Goal: Transaction & Acquisition: Obtain resource

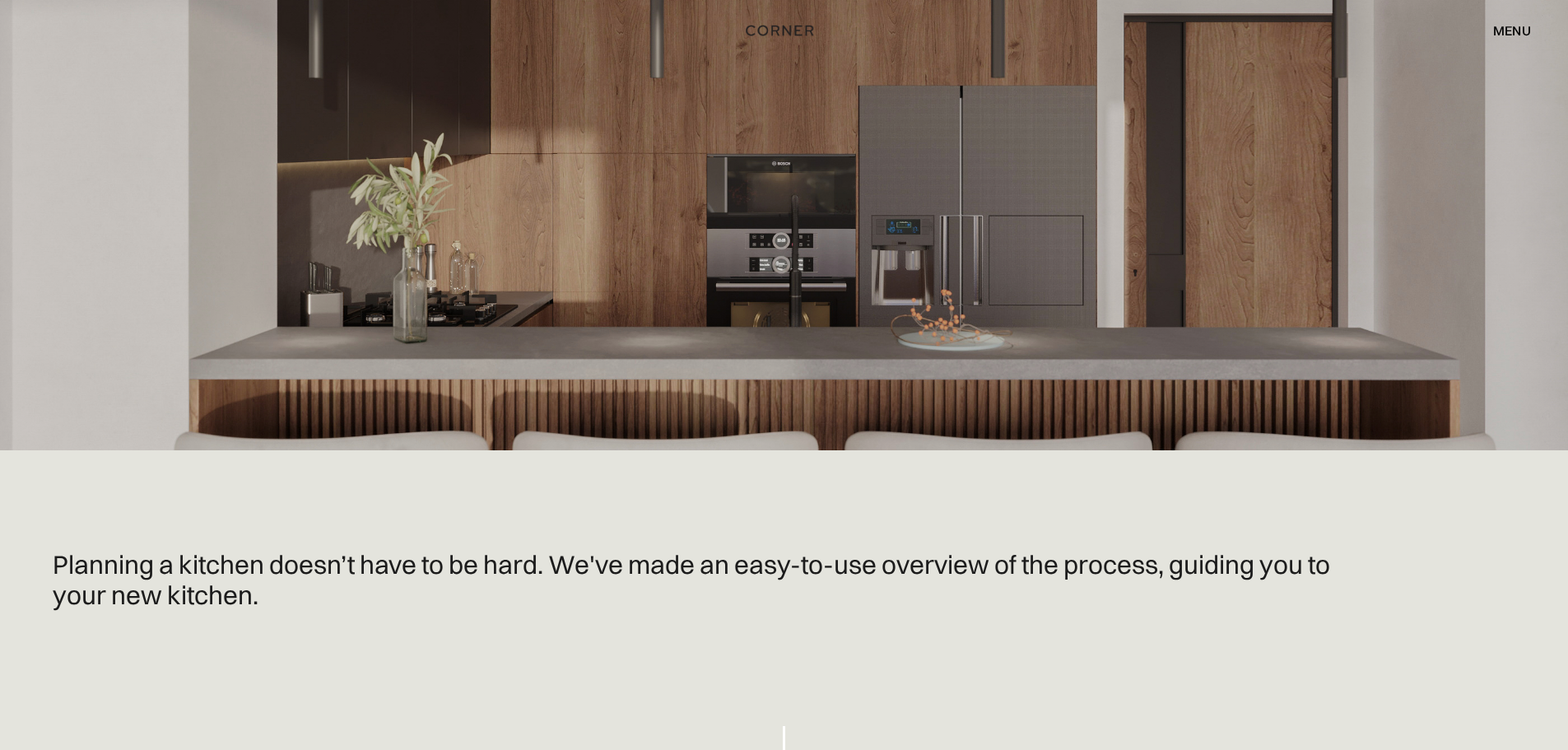
click at [1524, 24] on div "menu" at bounding box center [1512, 31] width 38 height 13
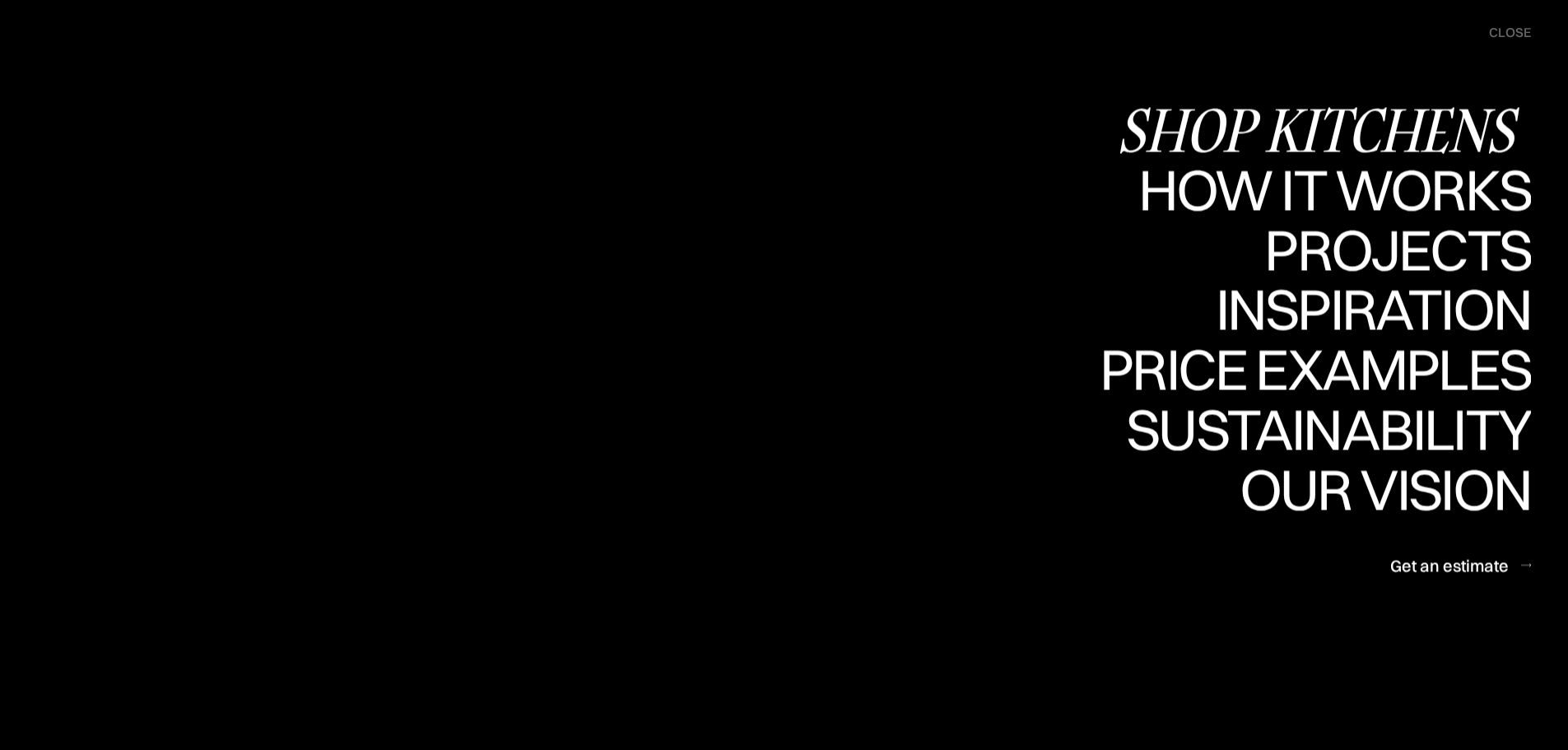
click at [1305, 124] on div "Shop Kitchens" at bounding box center [1324, 129] width 414 height 58
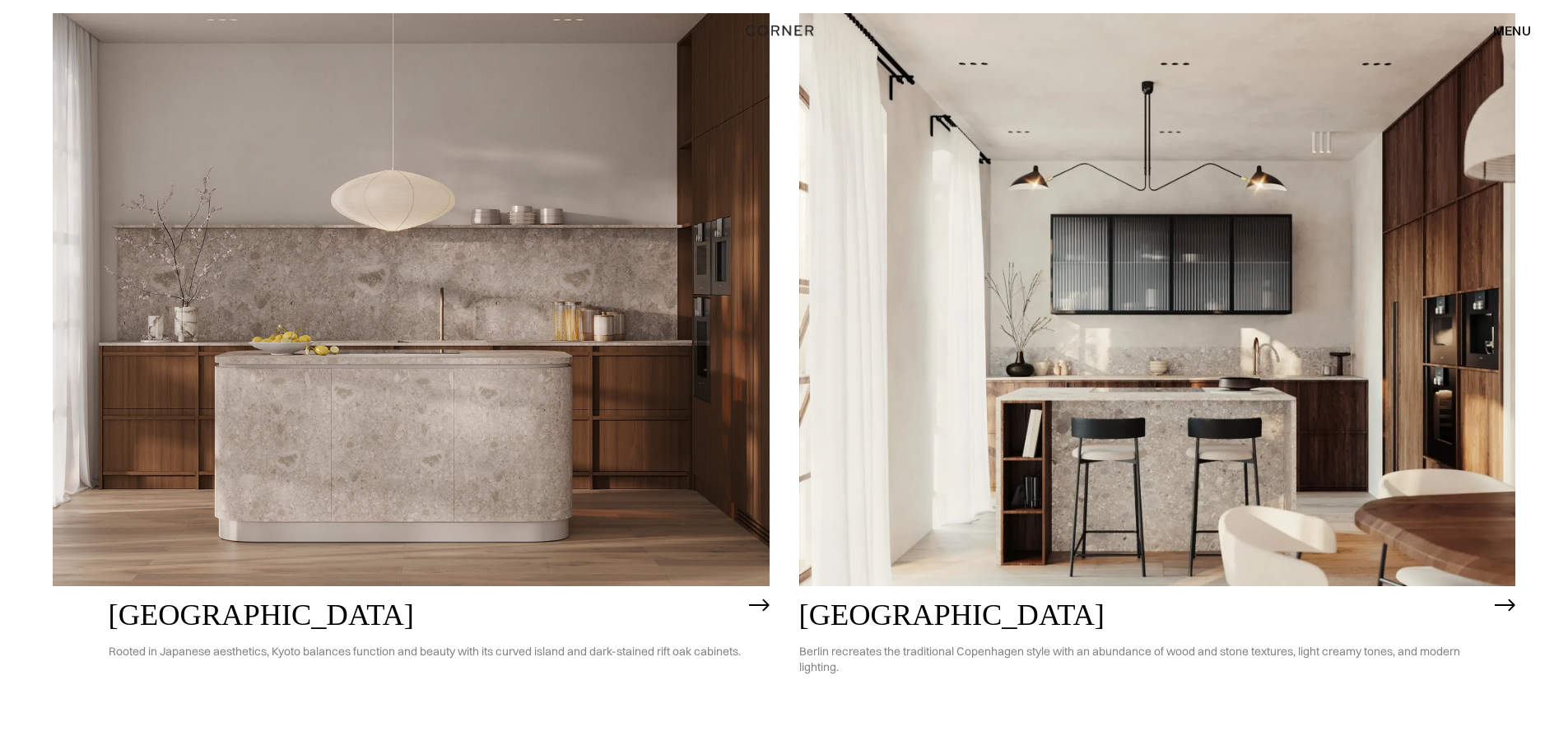
scroll to position [1071, 0]
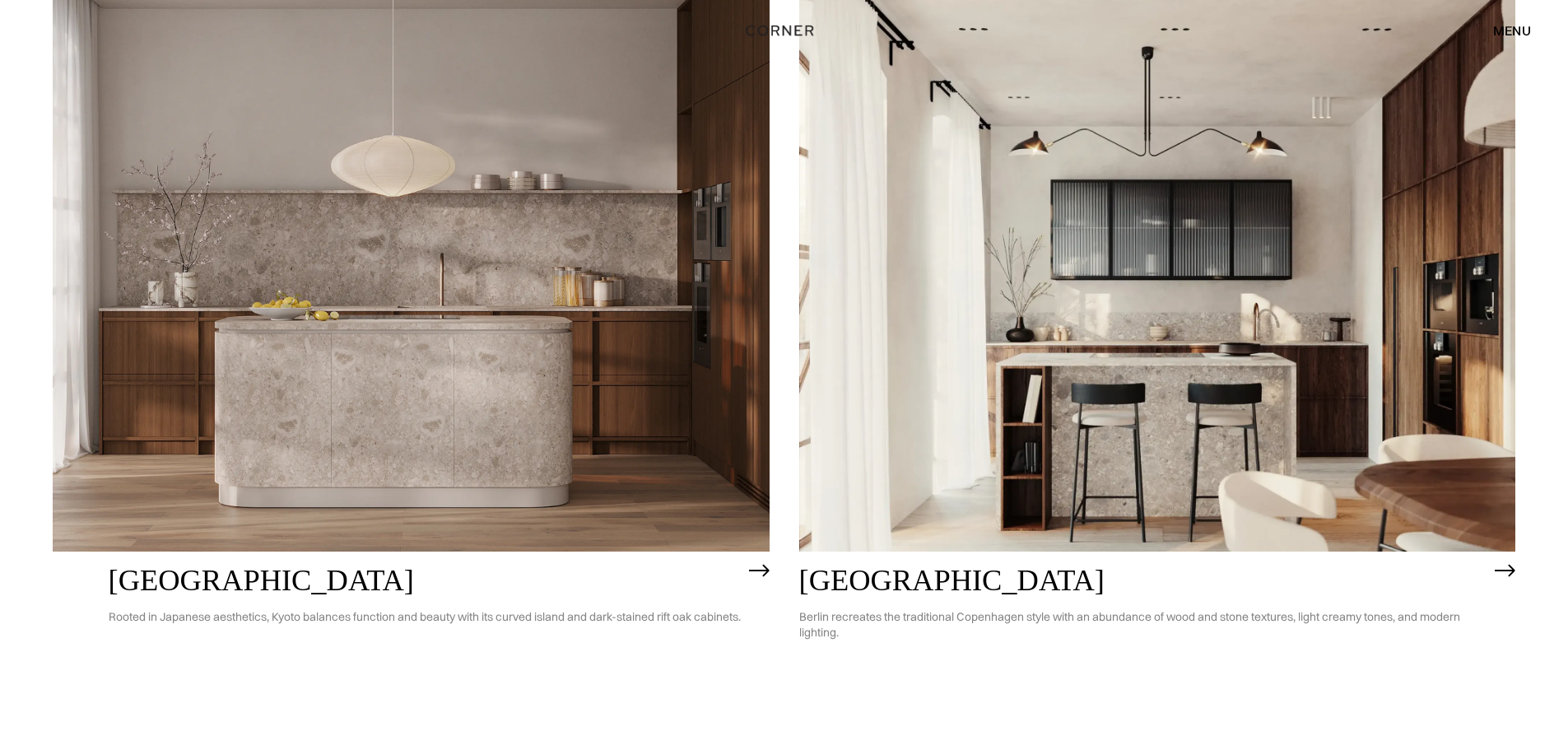
click at [624, 415] on img at bounding box center [412, 265] width 717 height 574
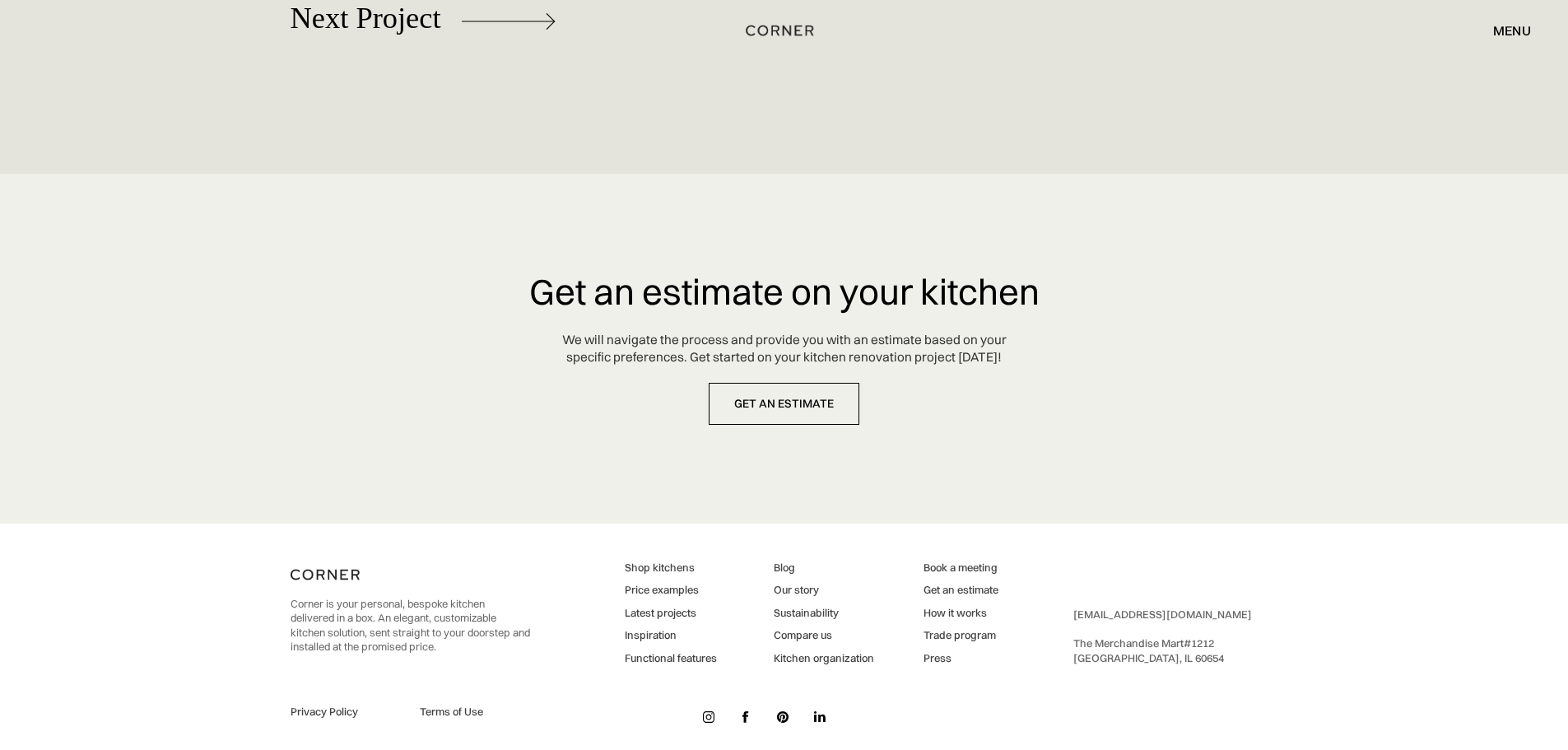
scroll to position [7906, 0]
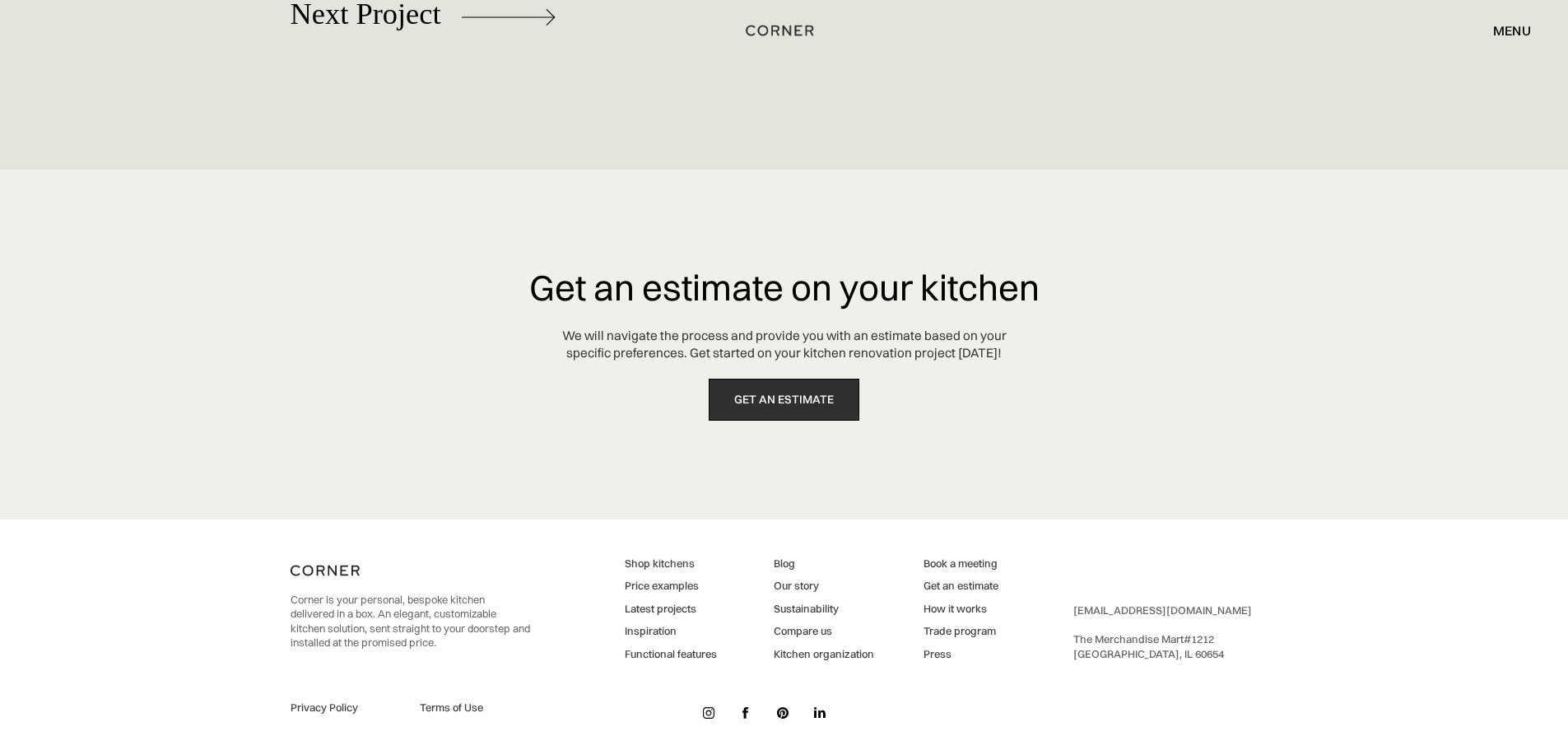
click at [775, 397] on link "get an estimate" at bounding box center [784, 400] width 150 height 42
click at [1503, 24] on div "menu" at bounding box center [1512, 31] width 38 height 13
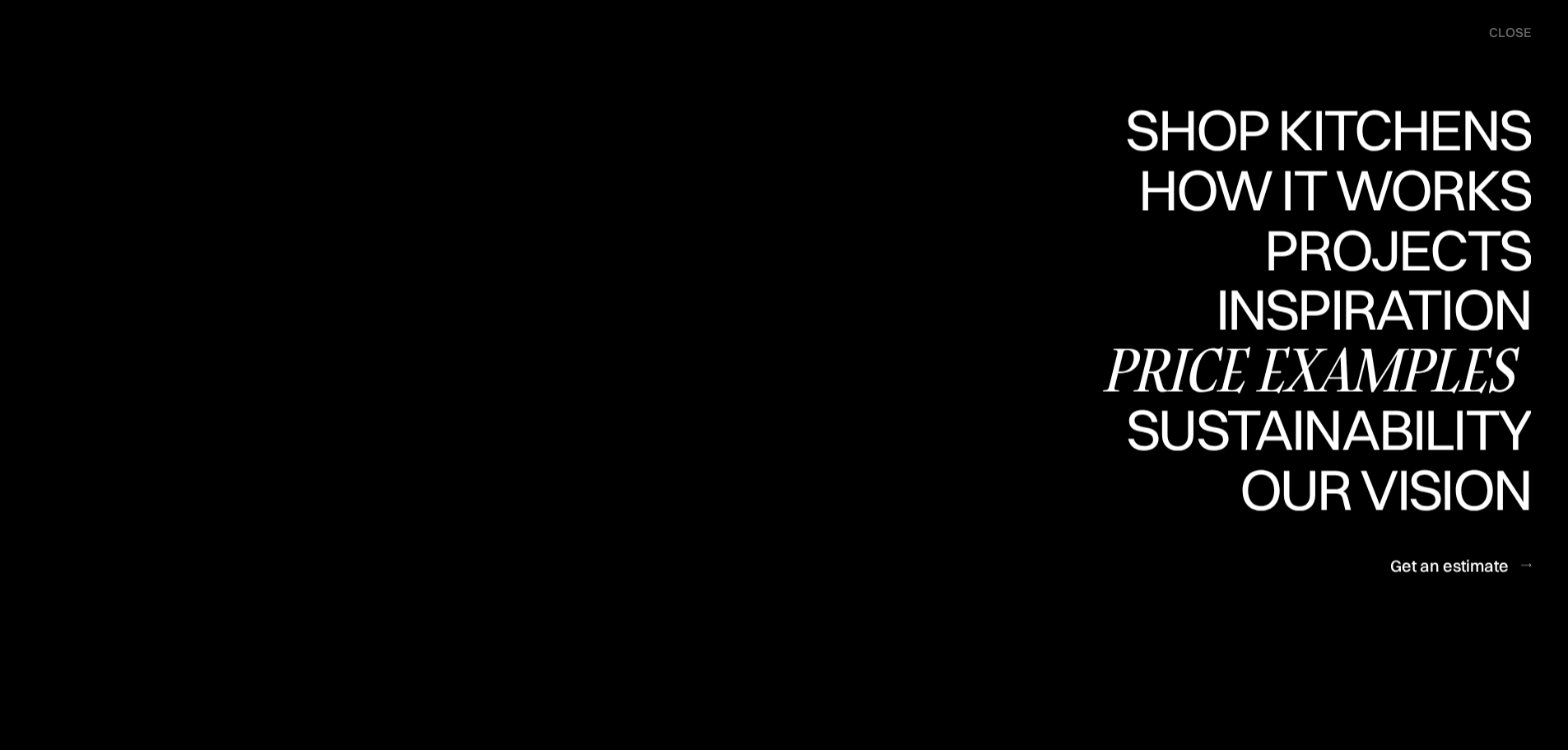
click at [1359, 362] on div "Price examples" at bounding box center [1316, 370] width 432 height 58
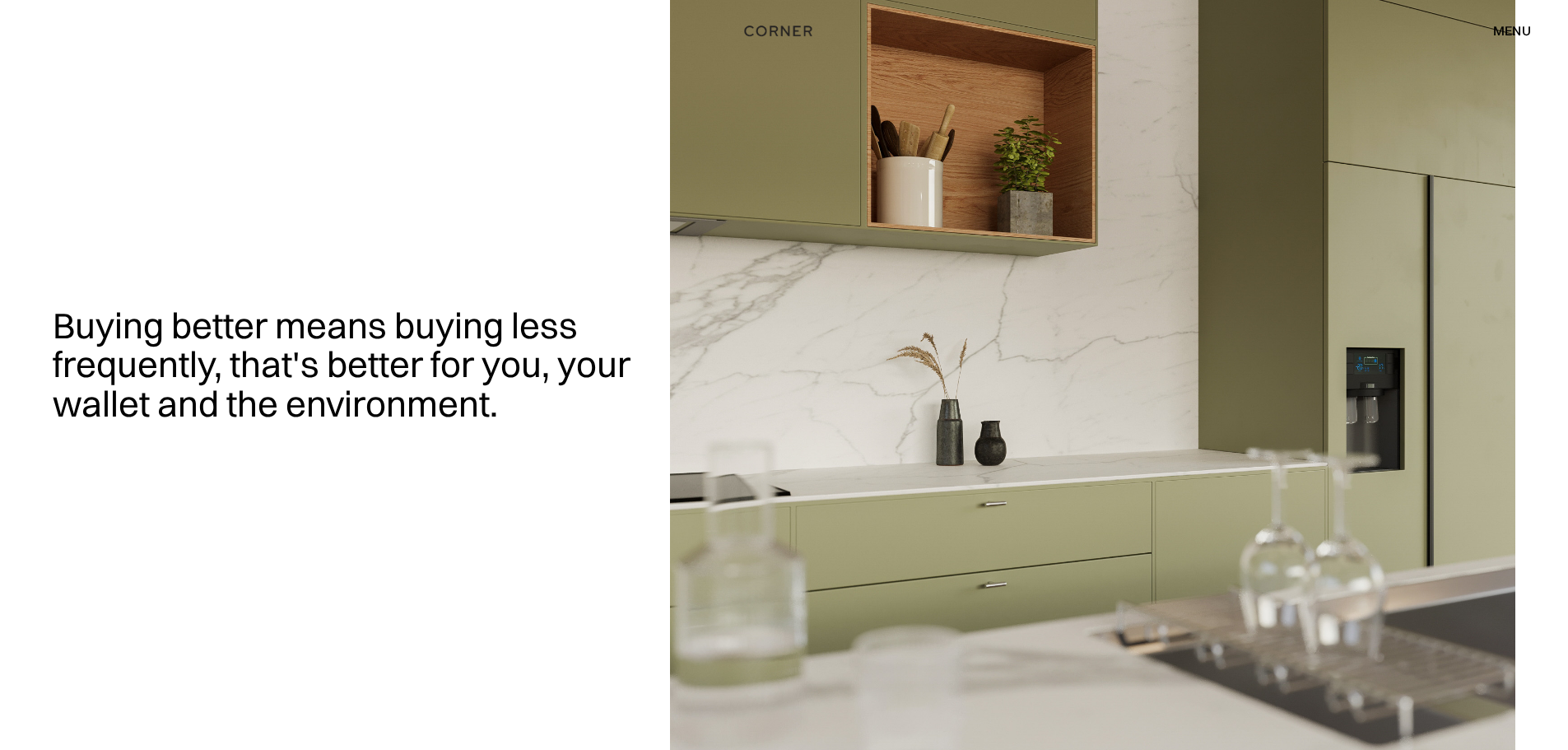
click at [777, 31] on img "home" at bounding box center [779, 31] width 67 height 21
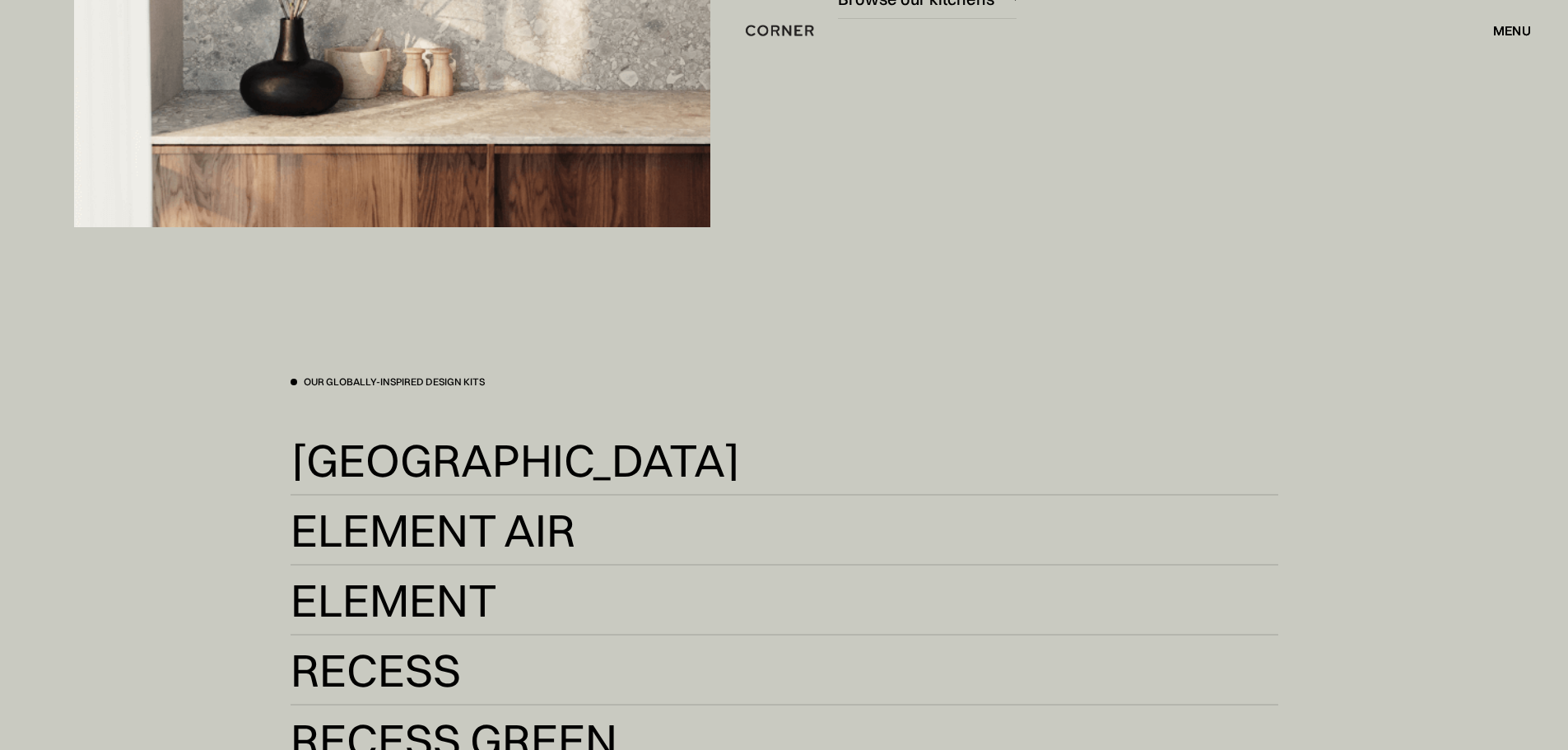
scroll to position [3377, 0]
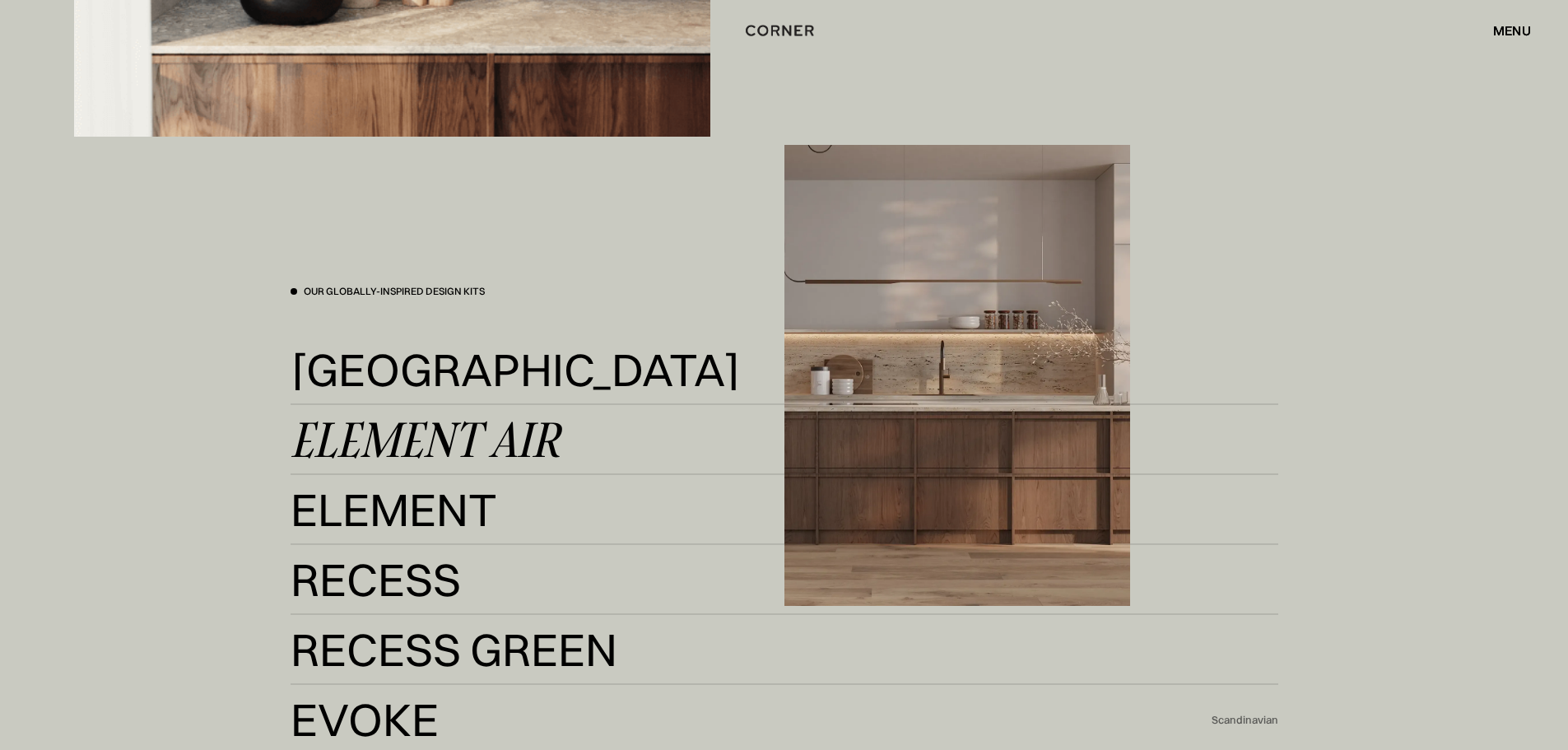
click at [416, 434] on div "Element Air" at bounding box center [425, 440] width 269 height 40
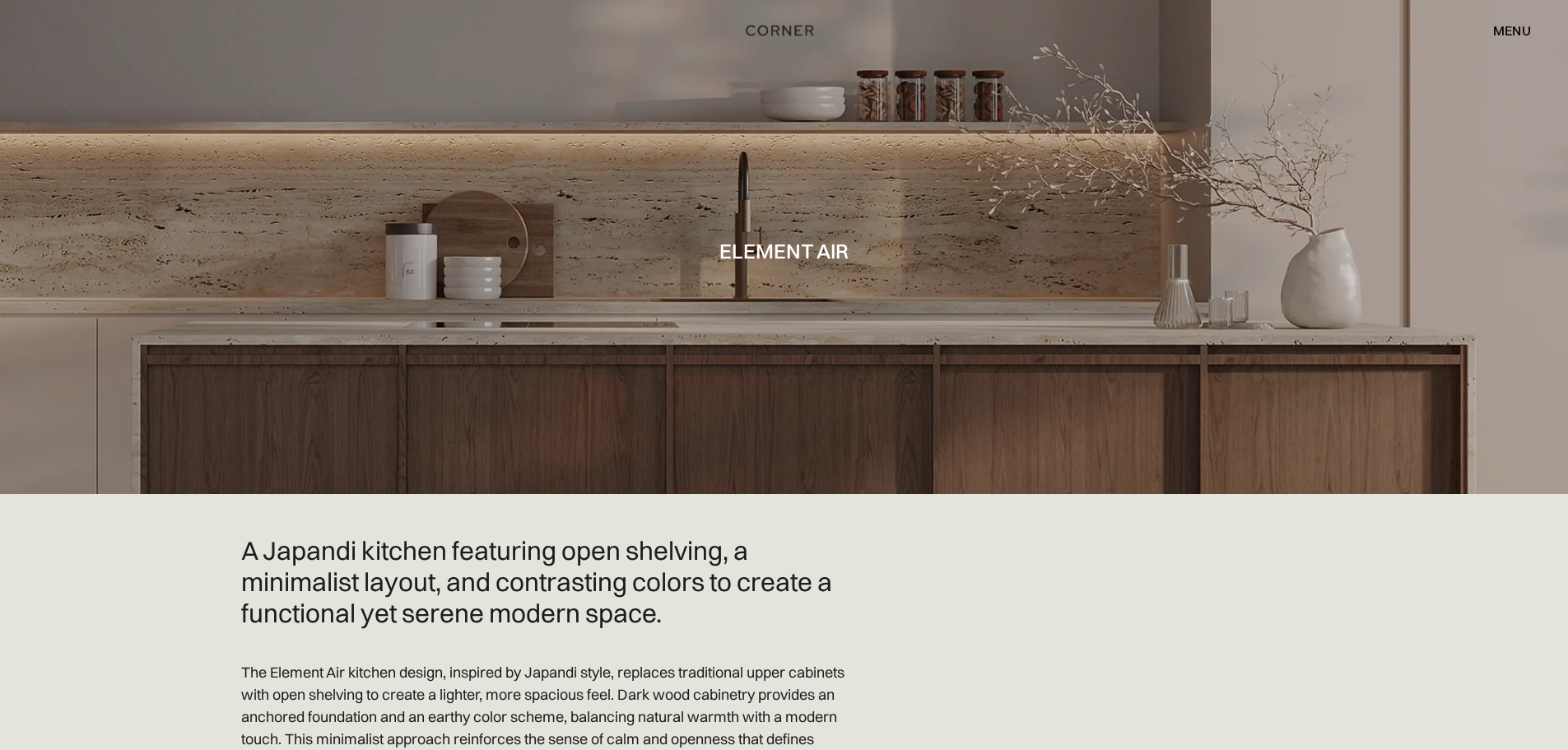
click at [1507, 30] on div "menu" at bounding box center [1512, 31] width 38 height 13
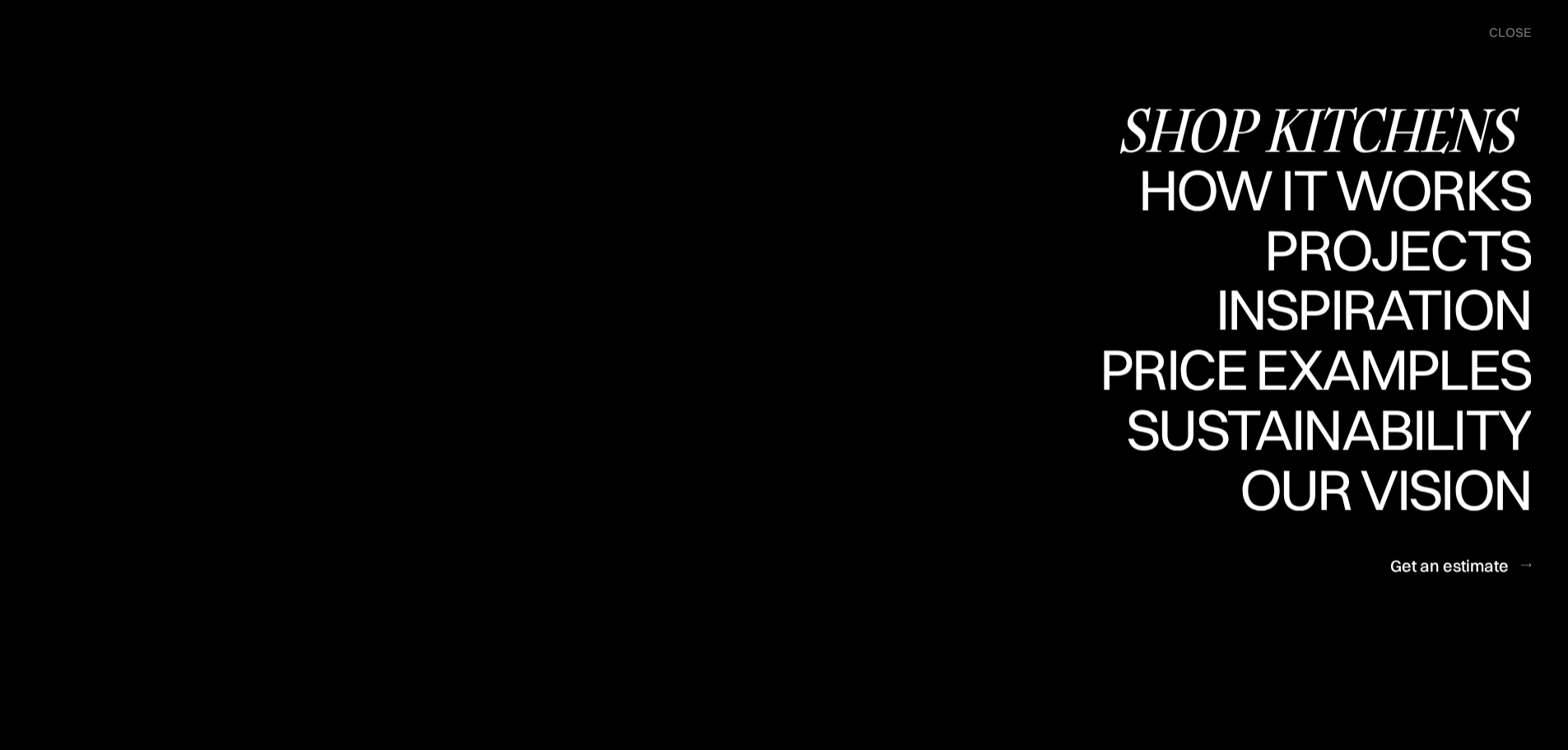
click at [1314, 123] on div "Shop Kitchens" at bounding box center [1324, 129] width 414 height 58
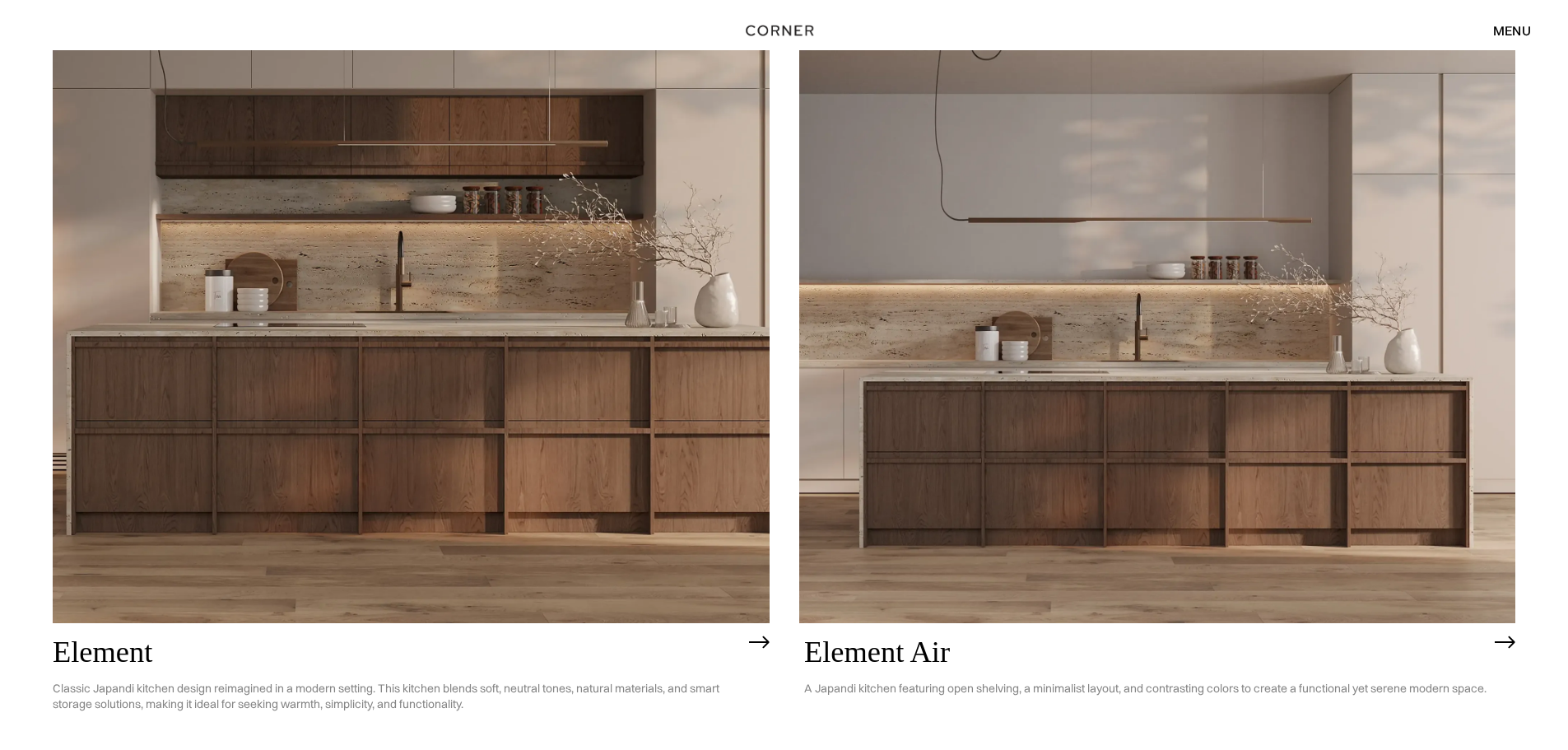
scroll to position [1800, 0]
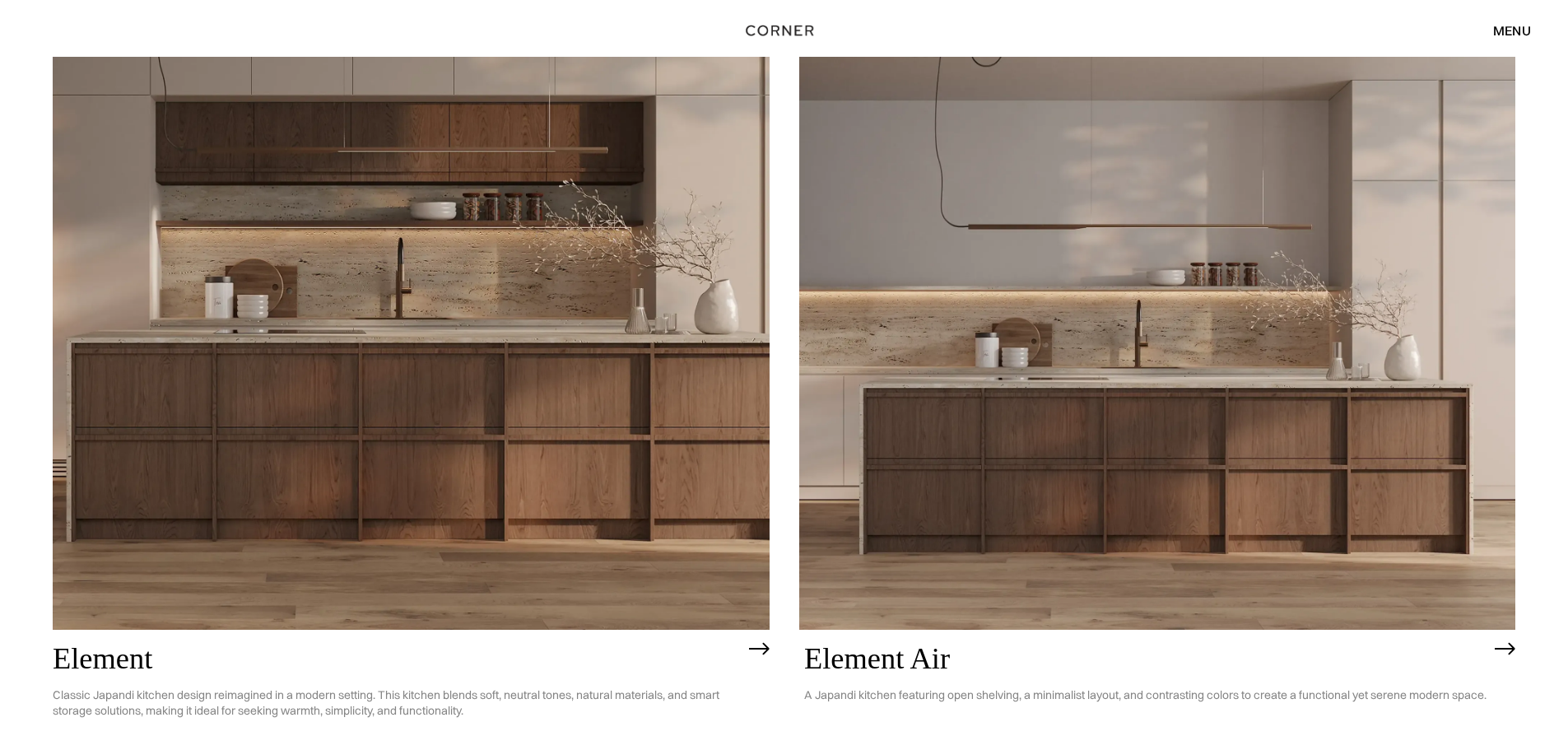
click at [412, 310] on img at bounding box center [412, 343] width 717 height 574
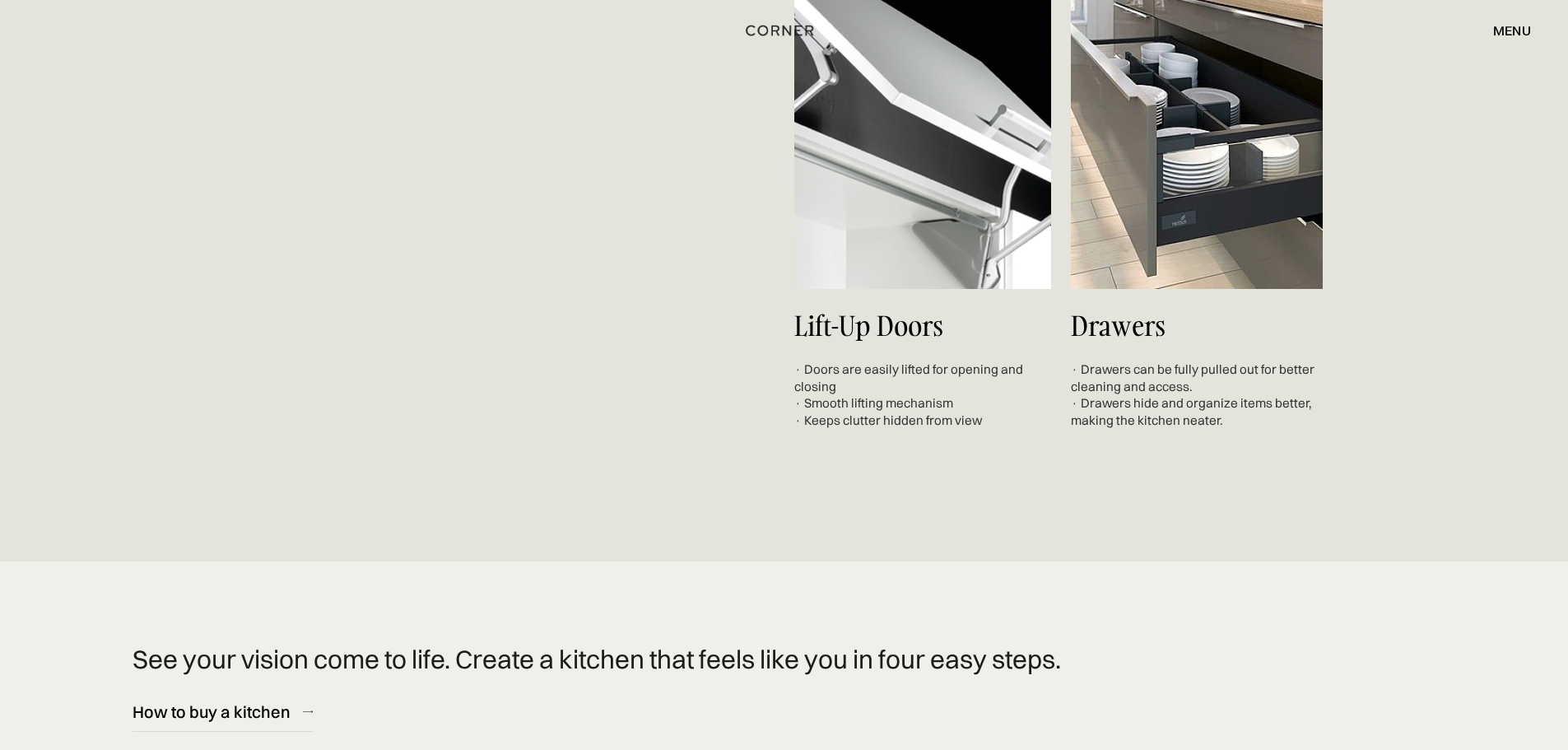
scroll to position [6836, 0]
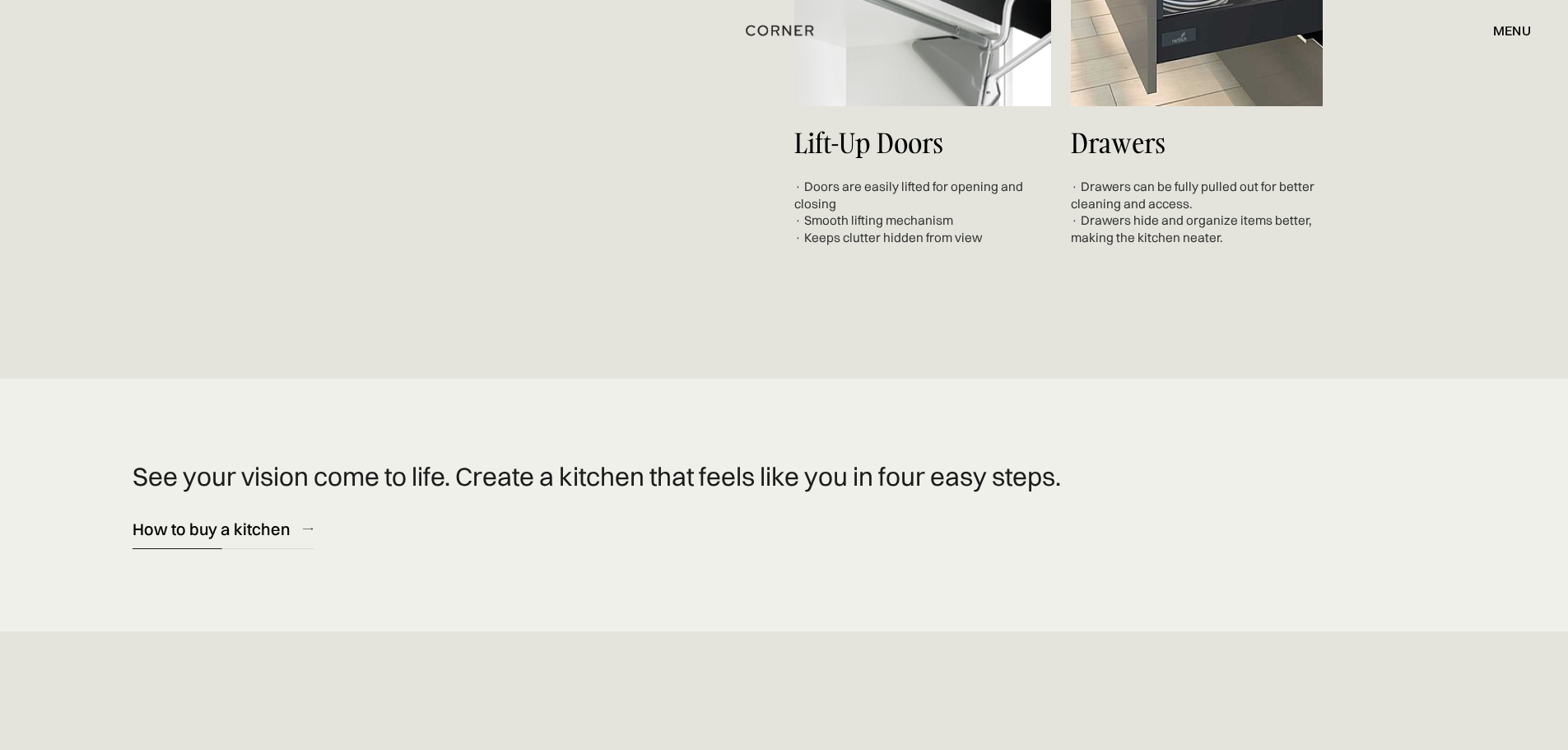
click at [249, 531] on div "How to buy a kitchen" at bounding box center [212, 528] width 158 height 22
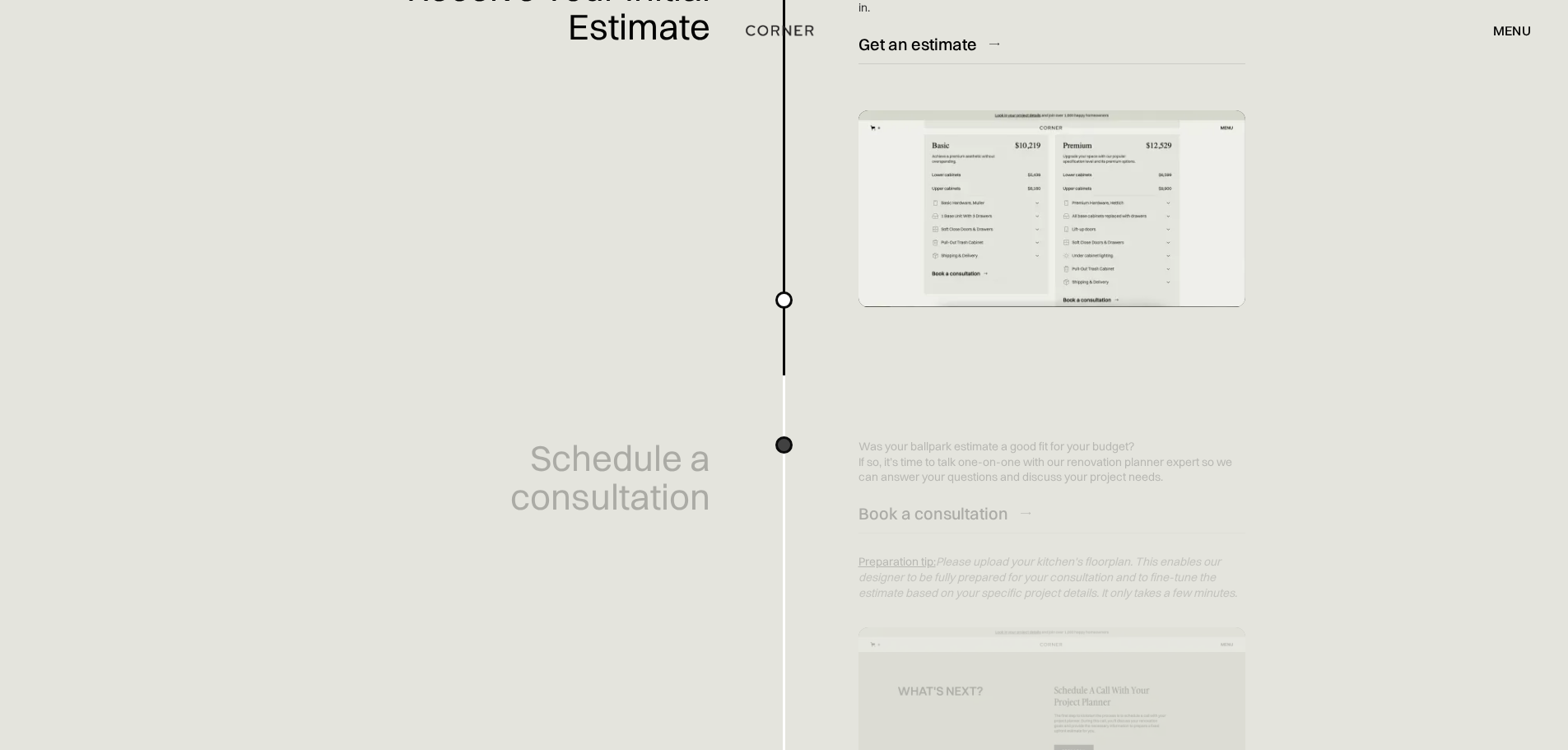
scroll to position [576, 0]
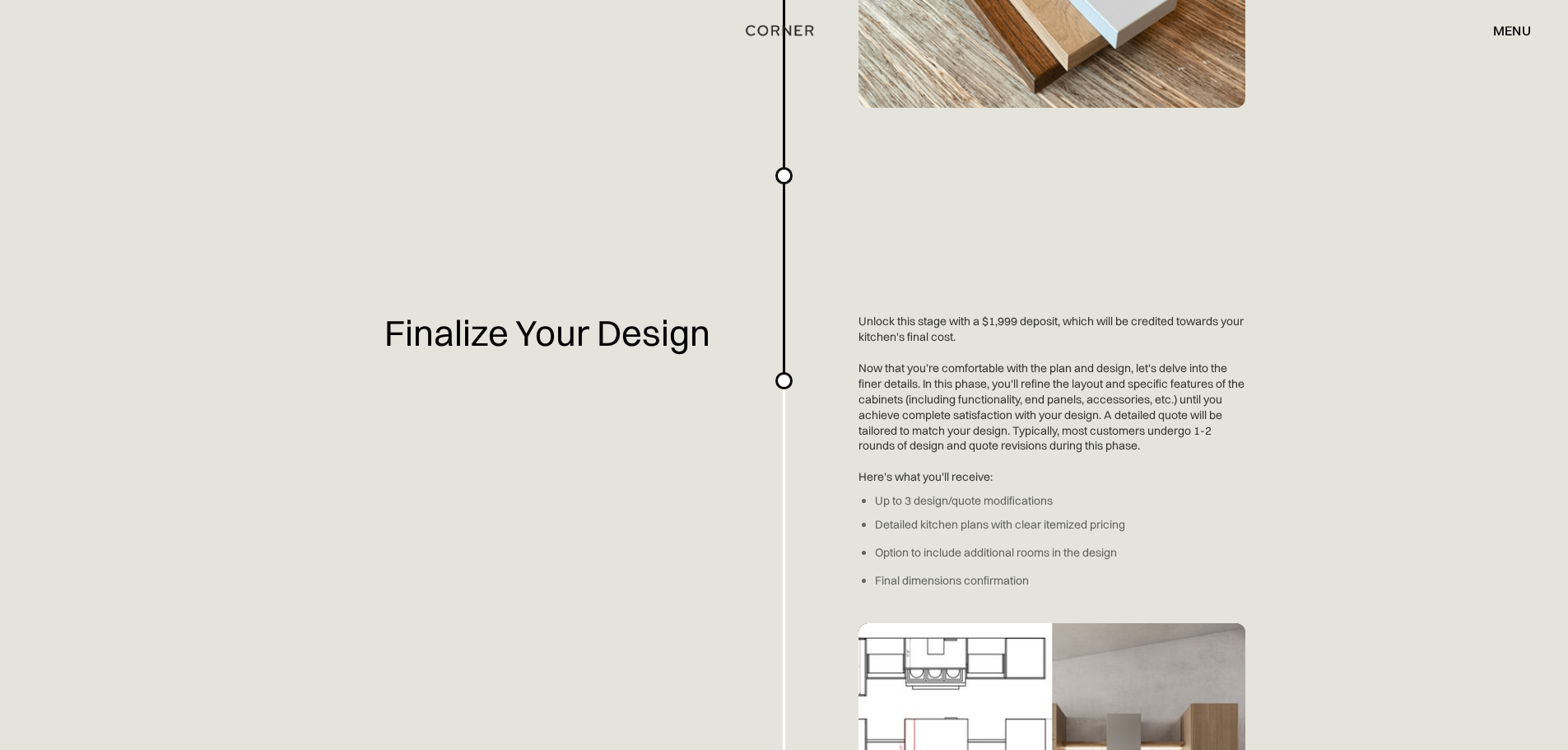
scroll to position [2141, 0]
drag, startPoint x: 1561, startPoint y: 737, endPoint x: 712, endPoint y: 303, distance: 953.5
click at [713, 303] on div "Planning a kitchen doesn’t have to be hard. We've made an easy-to-use overview …" at bounding box center [784, 178] width 1568 height 4639
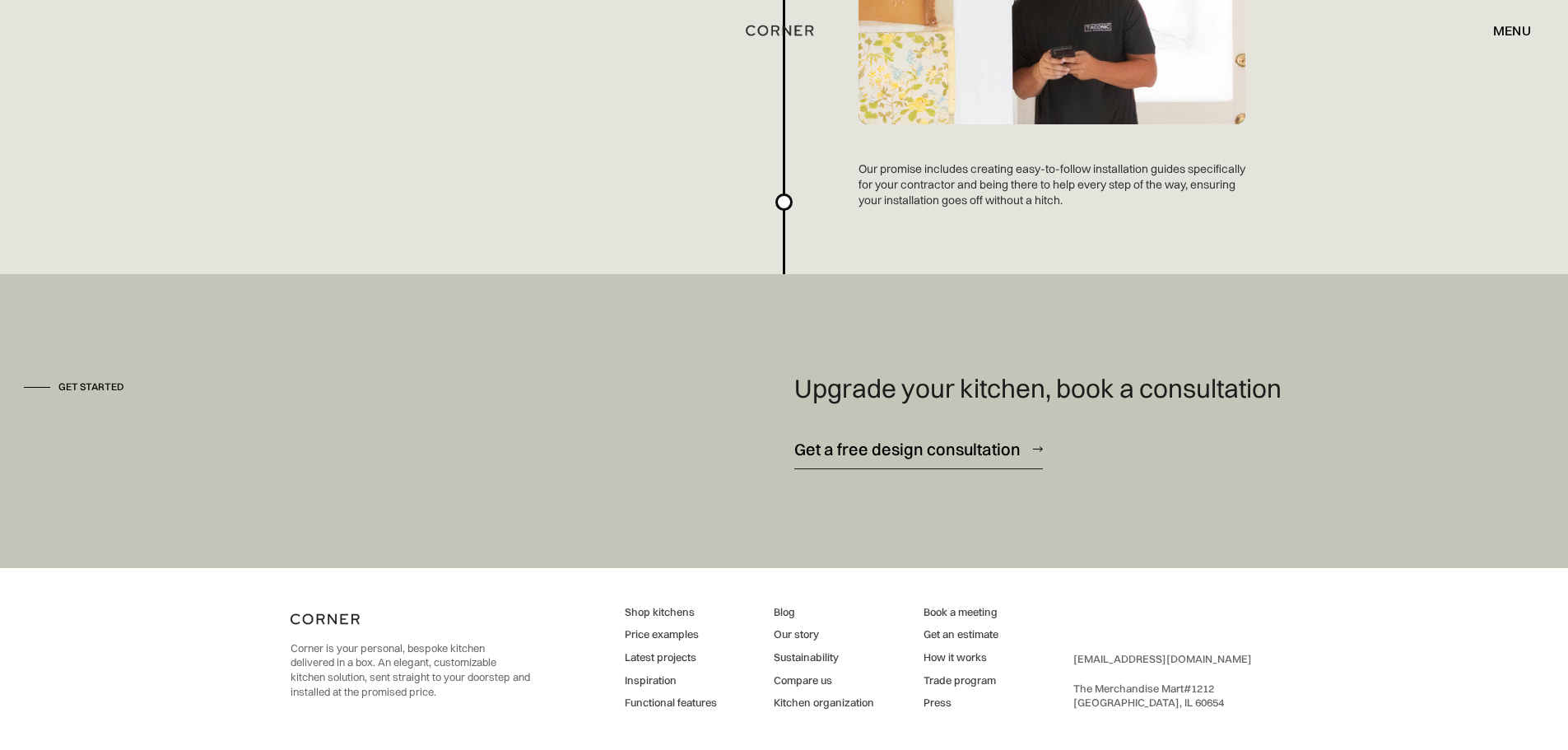
scroll to position [4427, 0]
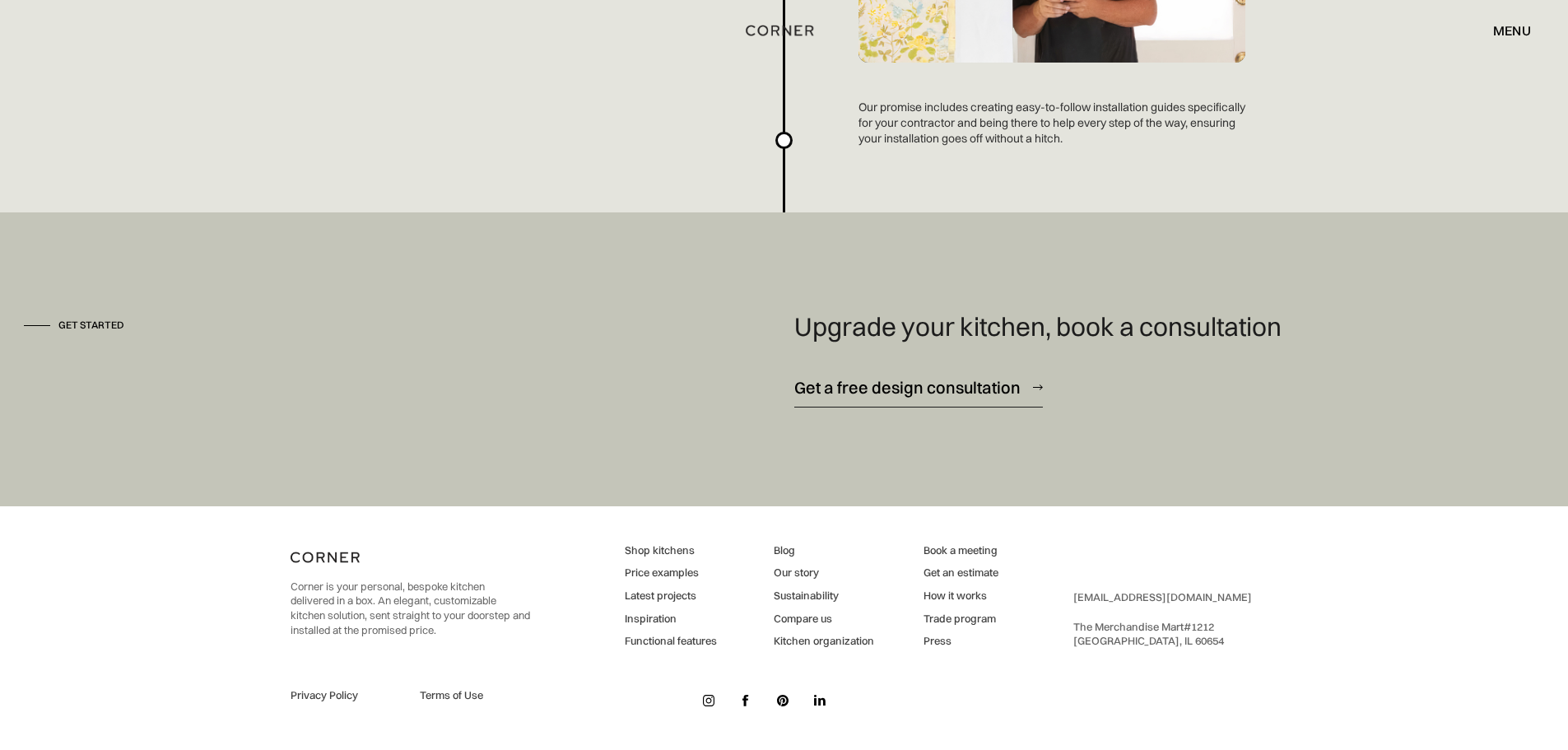
click at [902, 382] on div "Get a free design consultation" at bounding box center [907, 387] width 226 height 22
click at [968, 567] on link "Get an estimate" at bounding box center [962, 573] width 75 height 14
